Goal: Find specific page/section: Find specific page/section

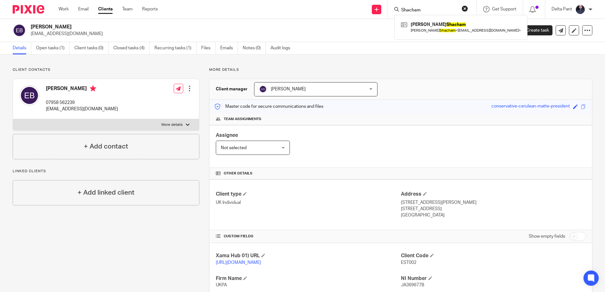
type input "Shacham"
click at [464, 8] on button "reset" at bounding box center [464, 8] width 6 height 6
click at [405, 12] on input "Search" at bounding box center [428, 11] width 57 height 6
paste input "Shacham"
type input "Shacham"
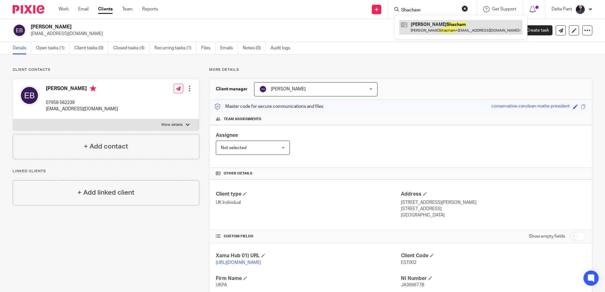
click at [418, 27] on link at bounding box center [460, 27] width 123 height 15
